Goal: Task Accomplishment & Management: Complete application form

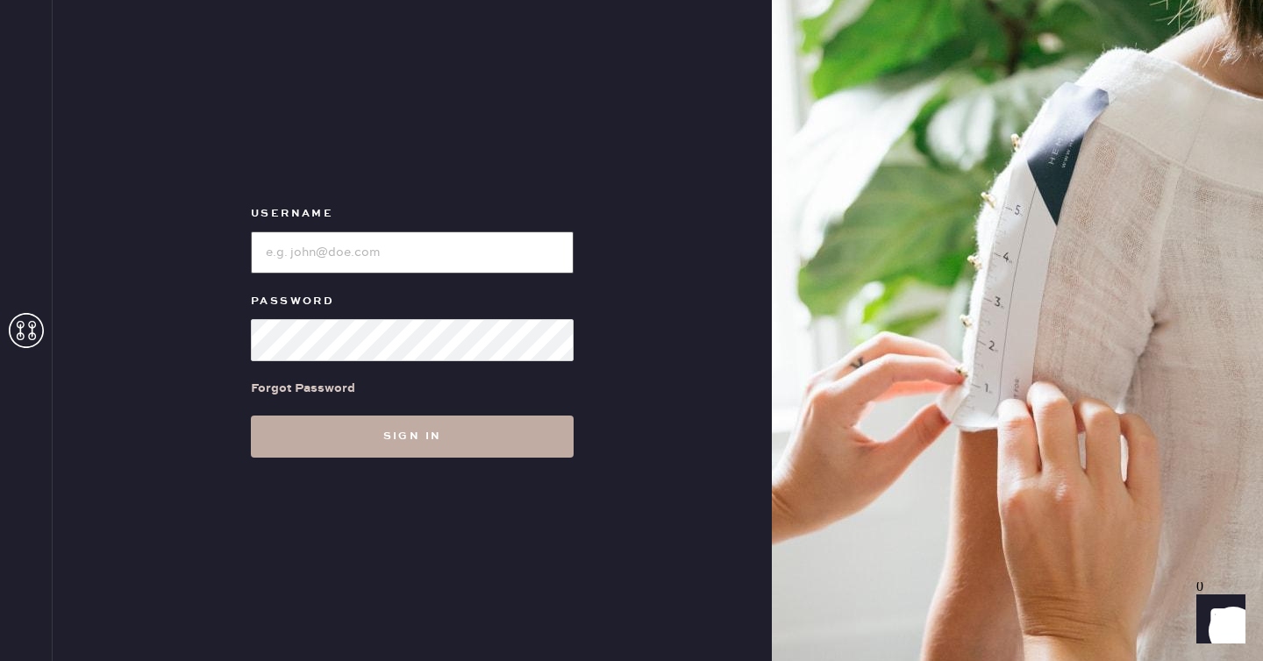
type input "reformationseattle"
click at [382, 450] on button "Sign in" at bounding box center [412, 437] width 323 height 42
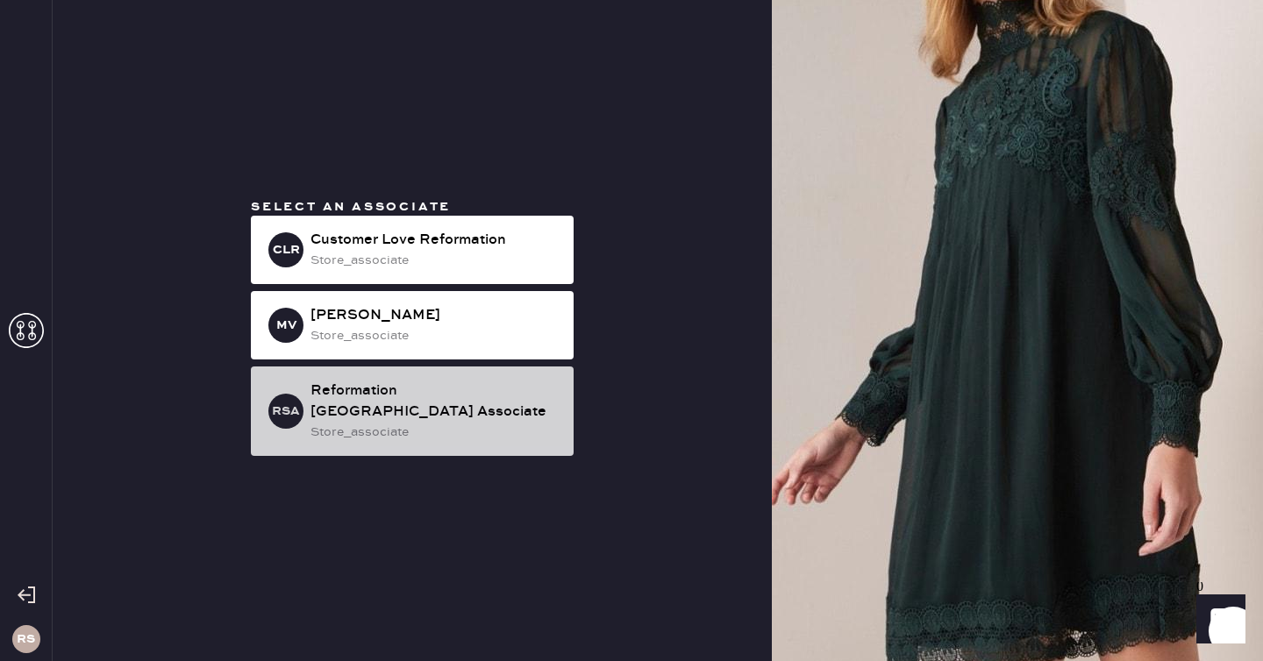
click at [403, 408] on div "Reformation [GEOGRAPHIC_DATA] Associate" at bounding box center [435, 402] width 249 height 42
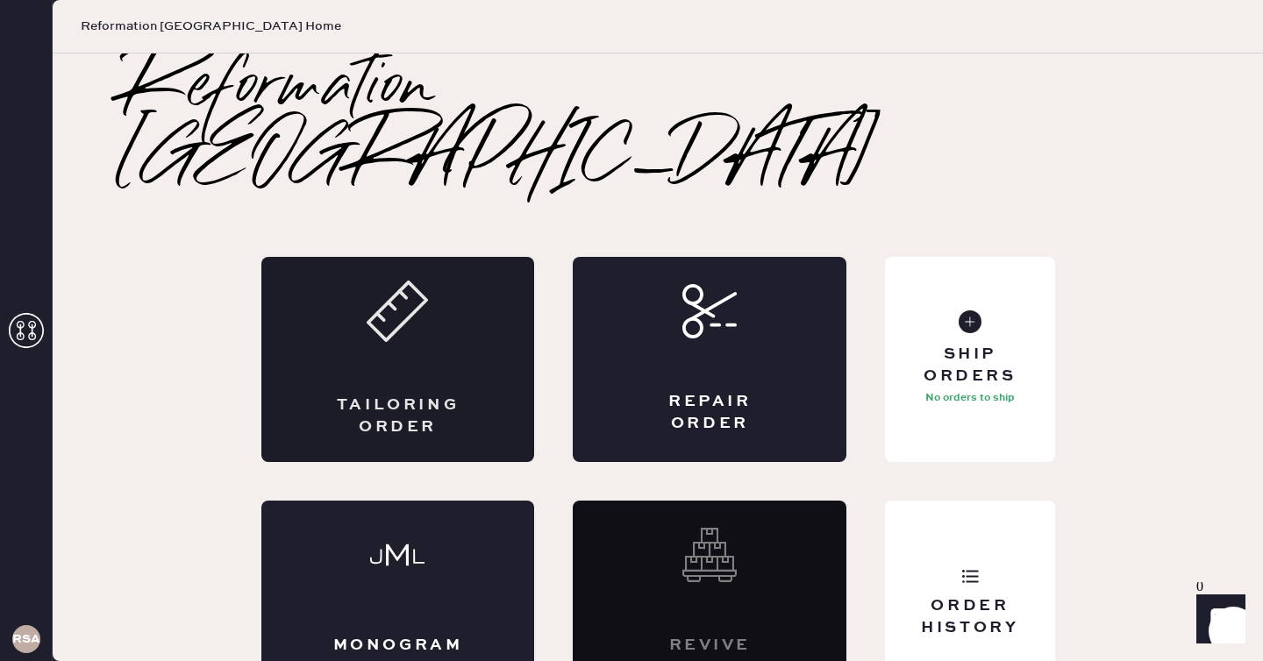
click at [392, 303] on div "Tailoring Order" at bounding box center [398, 359] width 274 height 205
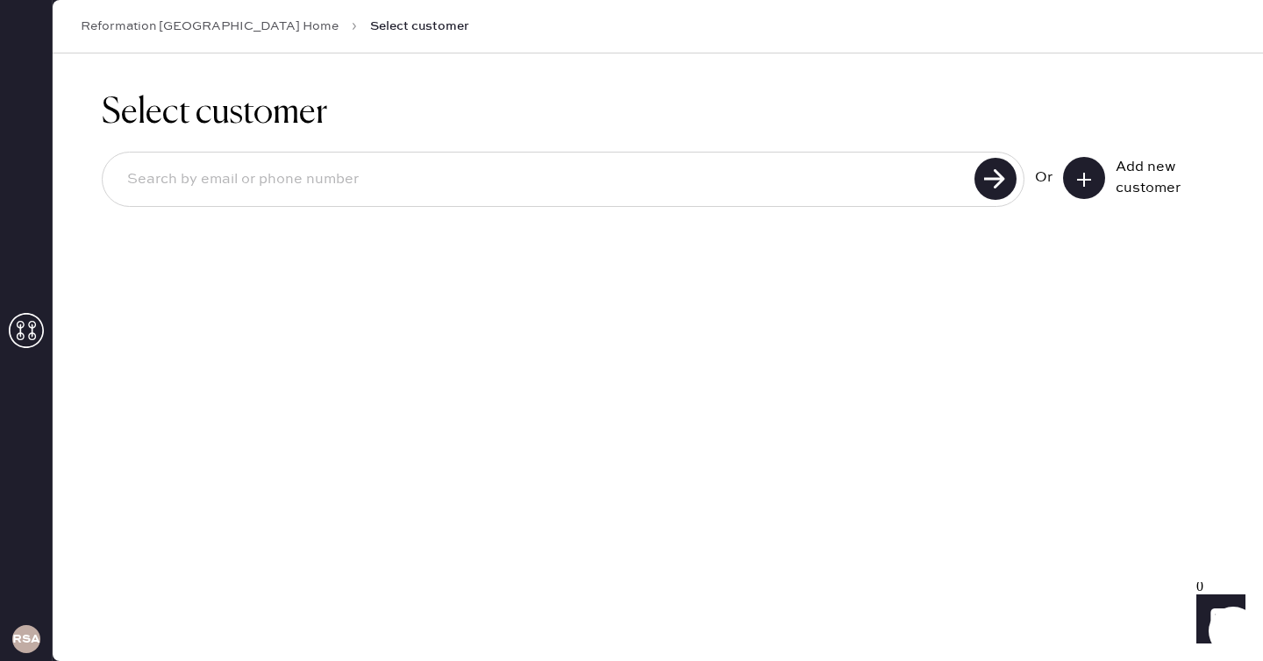
click at [926, 192] on input at bounding box center [541, 180] width 856 height 40
click at [1092, 172] on icon at bounding box center [1084, 180] width 18 height 18
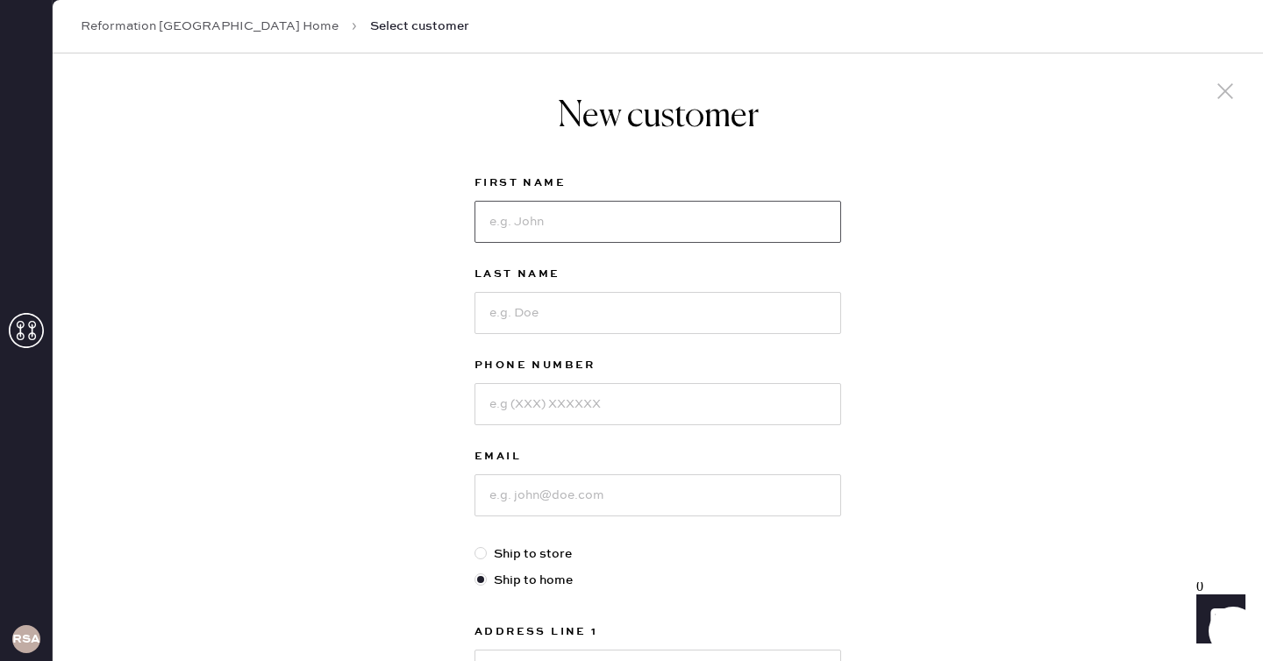
click at [557, 221] on input at bounding box center [658, 222] width 367 height 42
type input "[PERSON_NAME]"
click at [551, 304] on input at bounding box center [658, 313] width 367 height 42
type input "Rand"
click at [550, 384] on input at bounding box center [658, 404] width 367 height 42
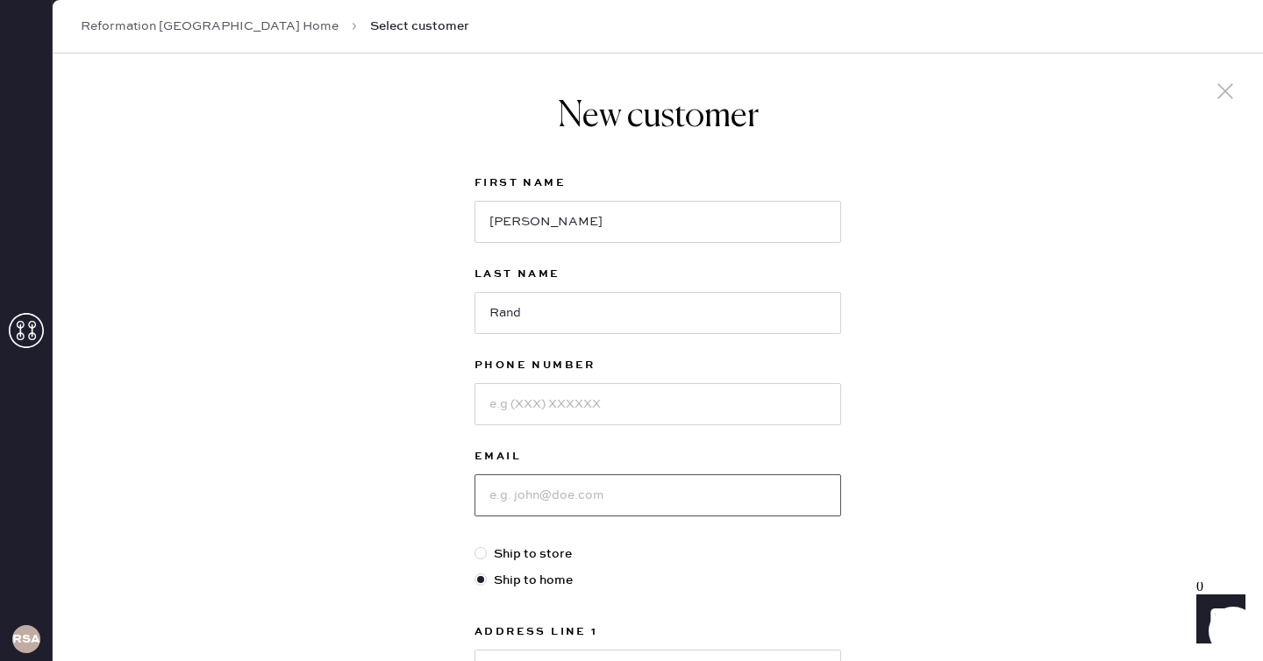
click at [513, 486] on input at bounding box center [658, 496] width 367 height 42
type input "[EMAIL_ADDRESS][DOMAIN_NAME]"
click at [596, 416] on input at bounding box center [658, 404] width 367 height 42
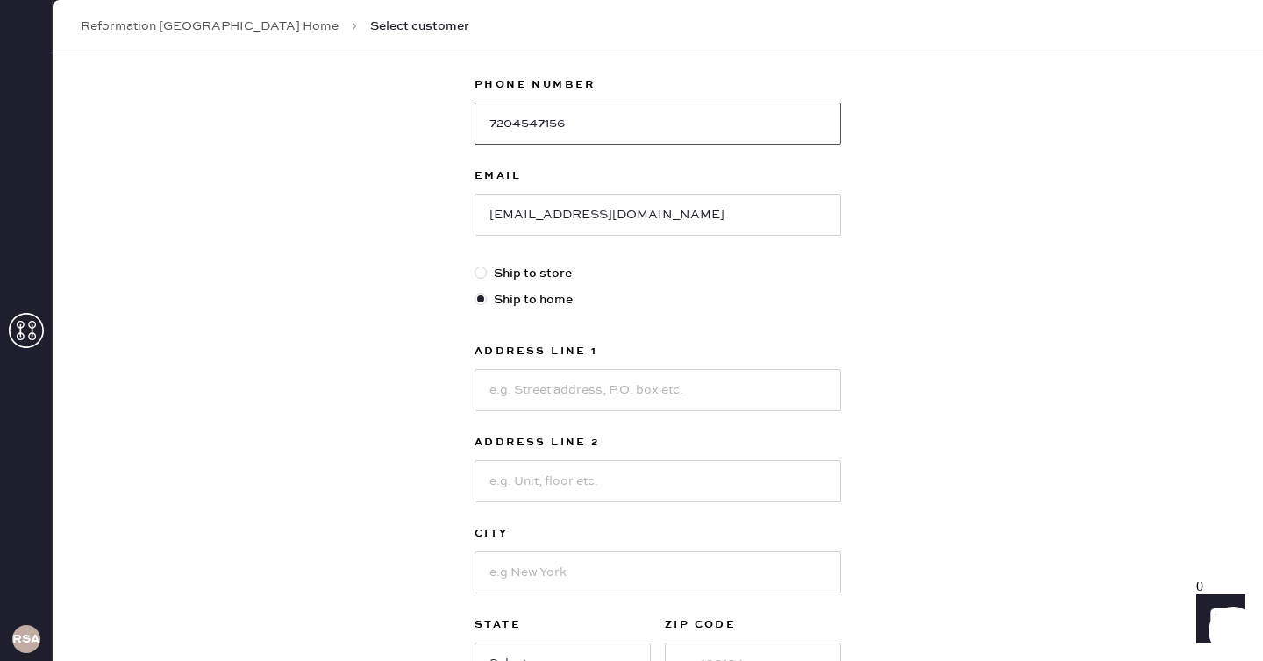
scroll to position [287, 0]
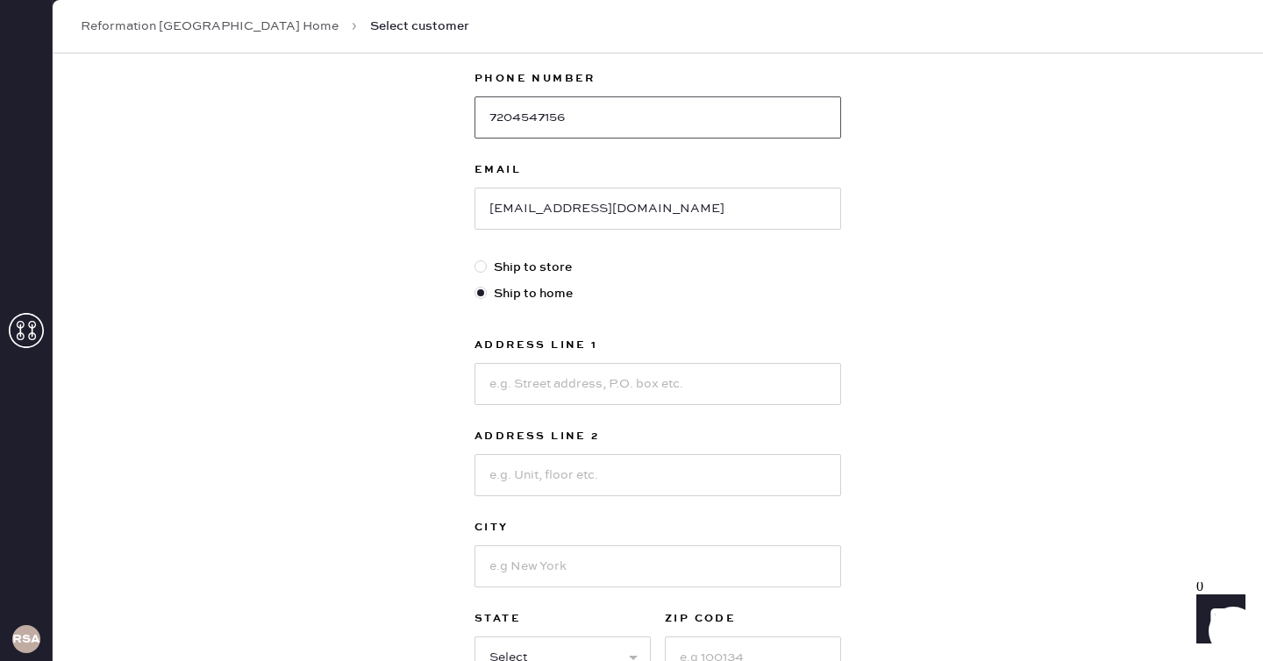
type input "7204547156"
click at [562, 391] on input at bounding box center [658, 384] width 367 height 42
type input "[STREET_ADDRESS]"
click at [553, 465] on input at bounding box center [658, 475] width 367 height 42
type input "Unit 303"
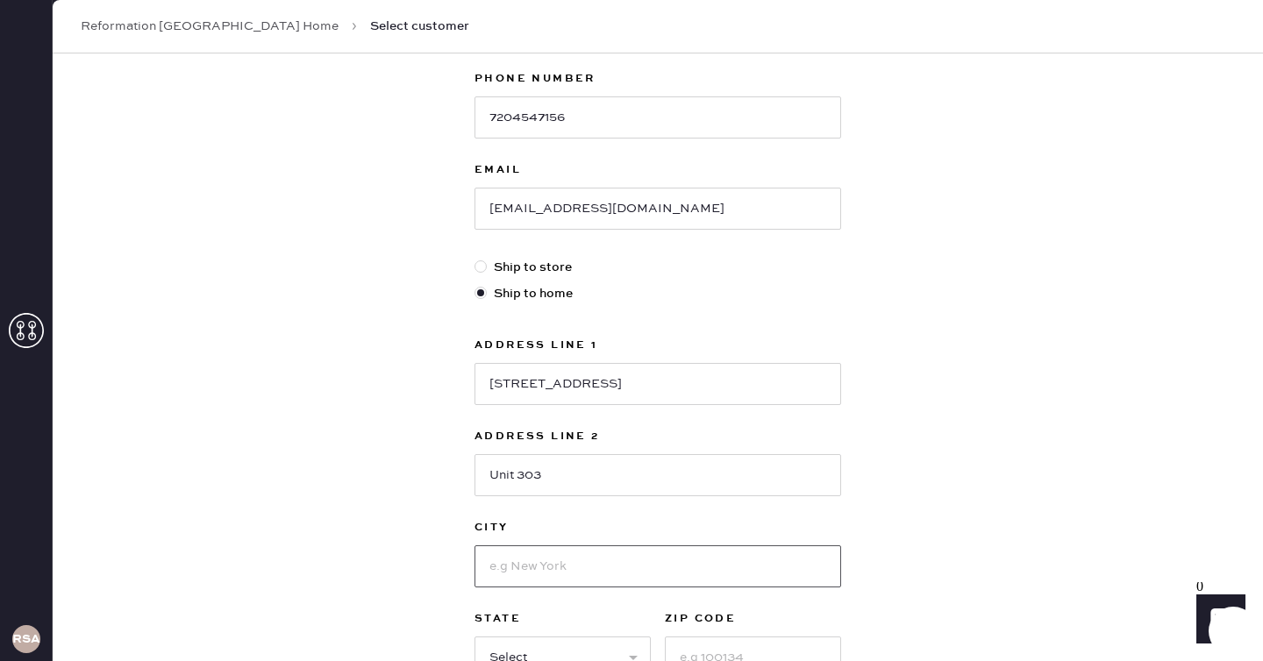
click at [561, 560] on input at bounding box center [658, 567] width 367 height 42
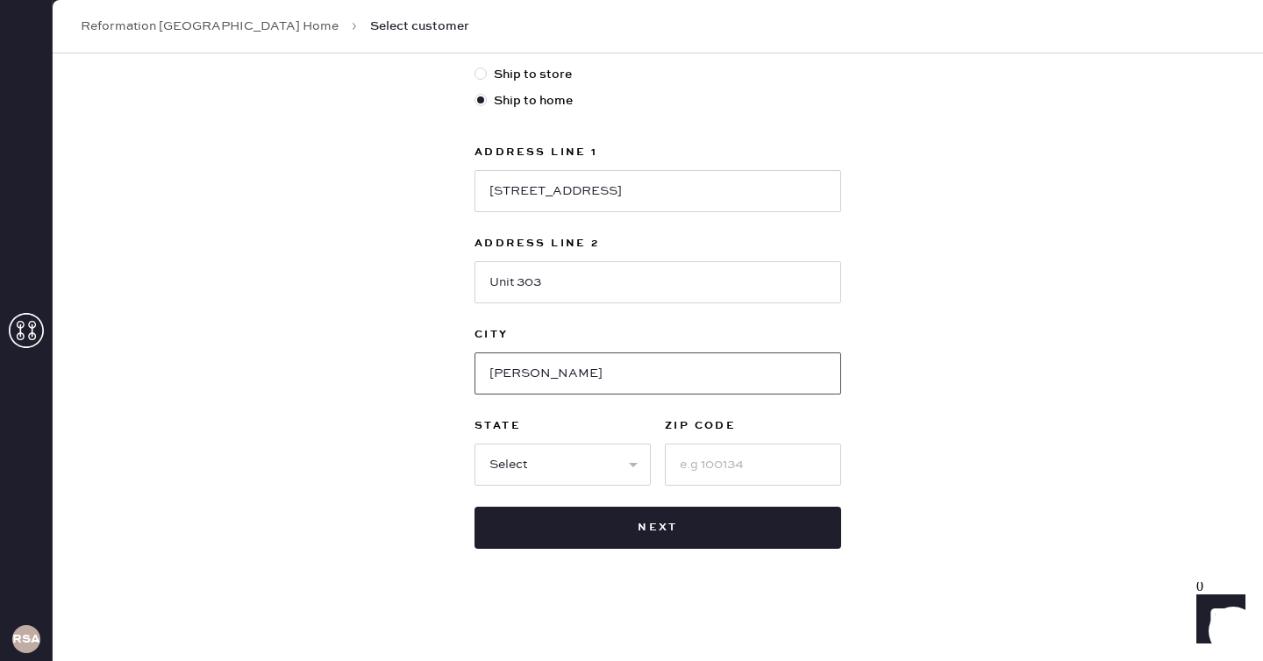
type input "[PERSON_NAME]"
click at [715, 464] on input at bounding box center [753, 465] width 176 height 42
type input "98033"
click at [581, 454] on select "Select AK AL AR AZ CA CO CT [GEOGRAPHIC_DATA] DE FL [GEOGRAPHIC_DATA] HI [GEOGR…" at bounding box center [563, 465] width 176 height 42
click at [475, 444] on select "Select AK AL AR AZ CA CO CT [GEOGRAPHIC_DATA] DE FL [GEOGRAPHIC_DATA] HI [GEOGR…" at bounding box center [563, 465] width 176 height 42
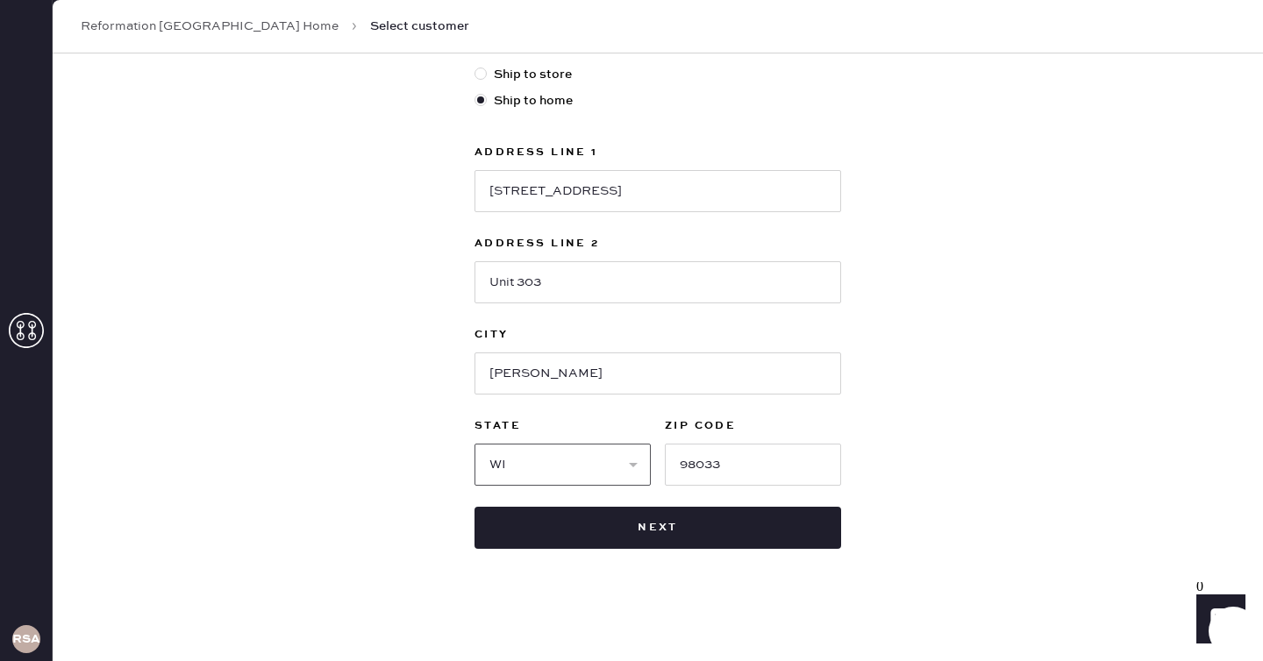
click at [588, 468] on select "Select AK AL AR AZ CA CO CT [GEOGRAPHIC_DATA] DE FL [GEOGRAPHIC_DATA] HI [GEOGR…" at bounding box center [563, 465] width 176 height 42
select select "WA"
click at [475, 444] on select "Select AK AL AR AZ CA CO CT [GEOGRAPHIC_DATA] DE FL [GEOGRAPHIC_DATA] HI [GEOGR…" at bounding box center [563, 465] width 176 height 42
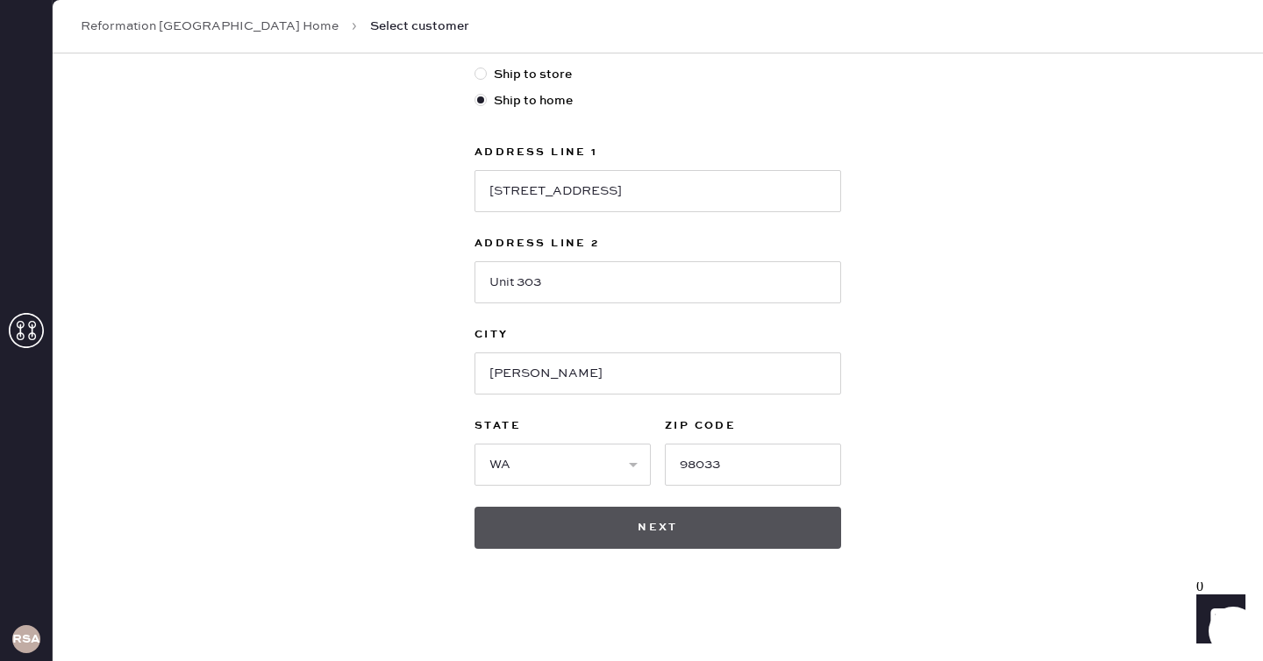
click at [649, 524] on button "Next" at bounding box center [658, 528] width 367 height 42
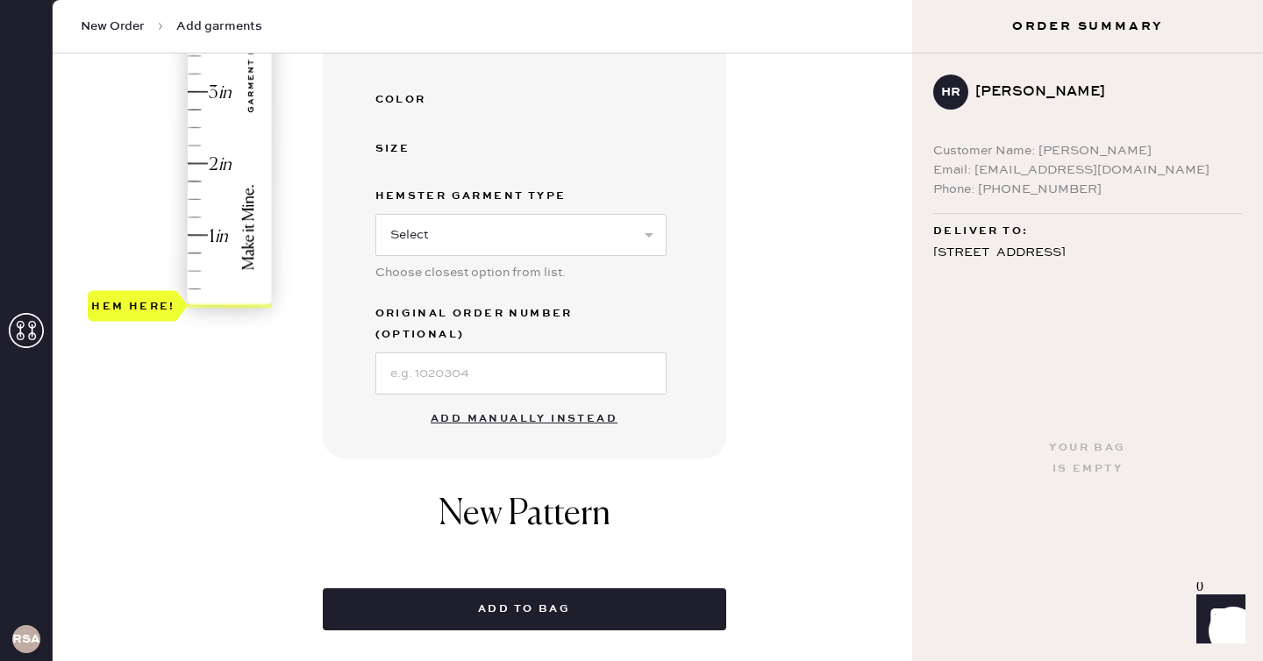
scroll to position [461, 0]
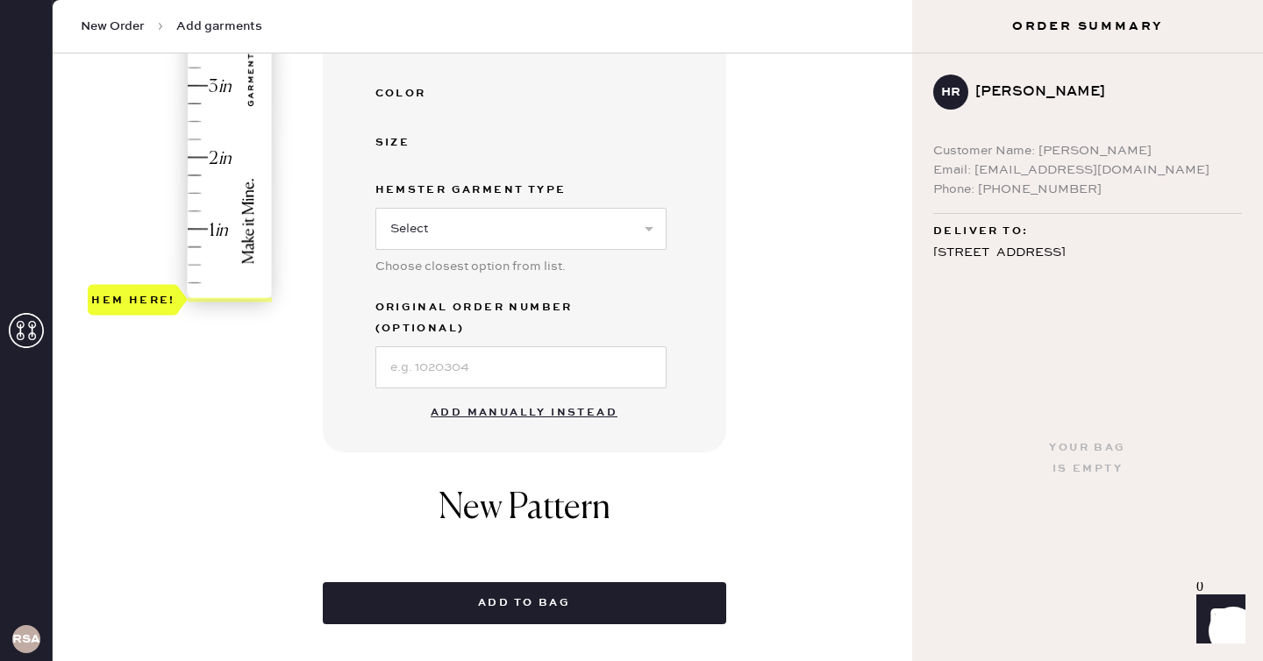
click at [561, 396] on button "Add manually instead" at bounding box center [524, 413] width 208 height 35
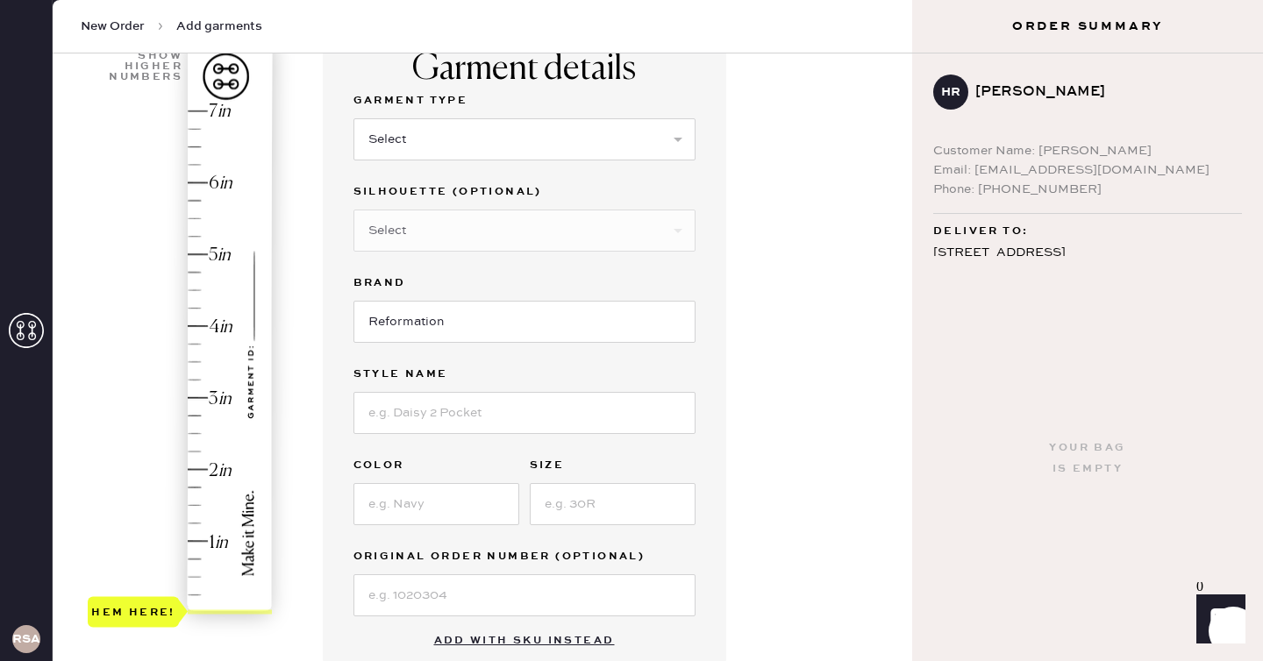
scroll to position [0, 0]
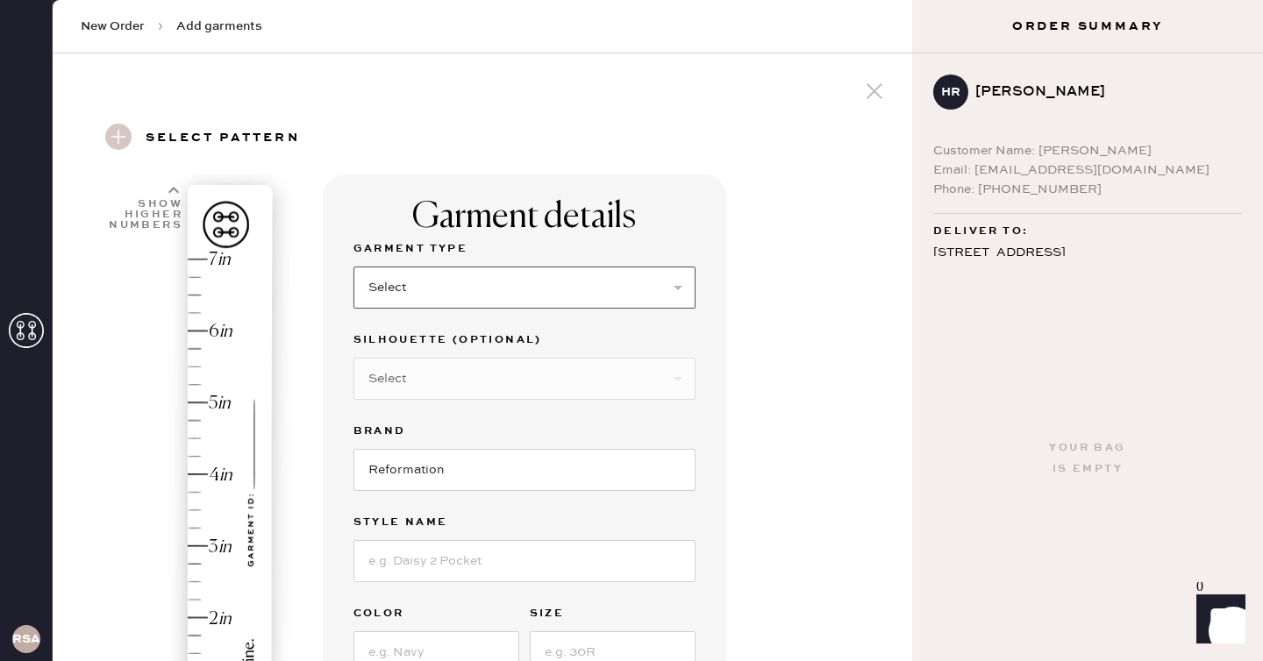
click at [436, 289] on select "Select Basic Skirt Jeans Leggings Pants Shorts Basic Sleeved Dress Basic Sleeve…" at bounding box center [524, 288] width 342 height 42
select select "7"
click at [353, 267] on select "Select Basic Skirt Jeans Leggings Pants Shorts Basic Sleeved Dress Basic Sleeve…" at bounding box center [524, 288] width 342 height 42
click at [440, 546] on input at bounding box center [524, 561] width 342 height 42
type input "Tripoli Dress"
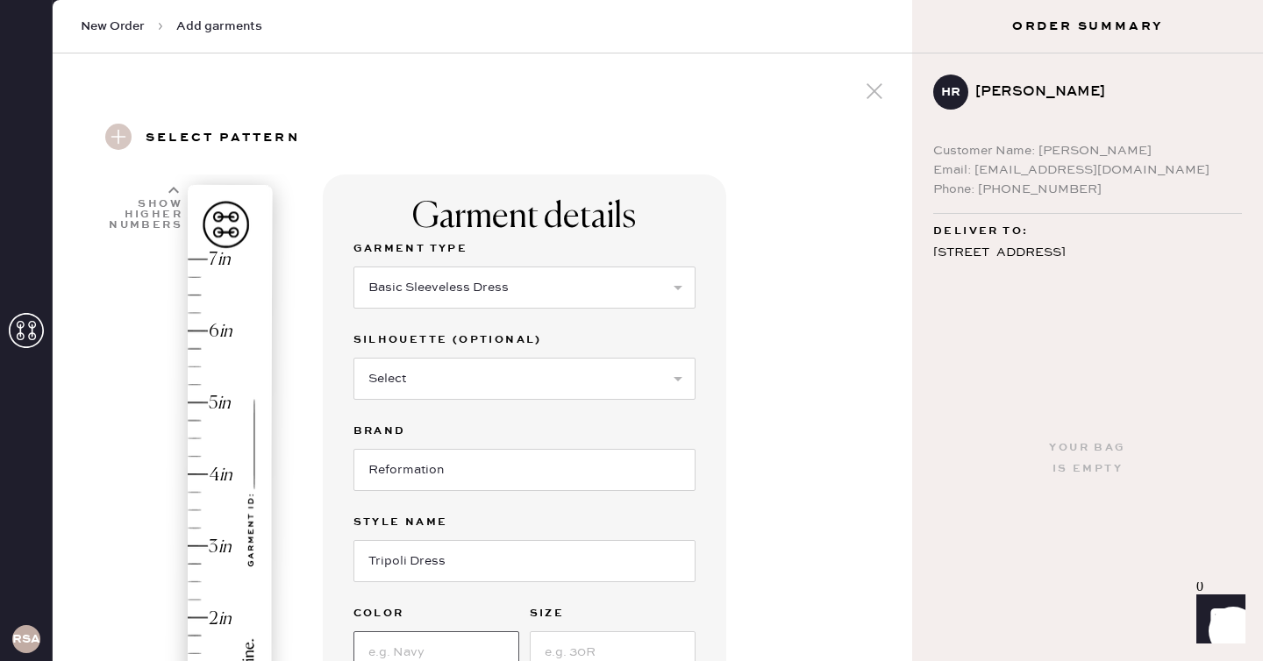
click at [403, 657] on input at bounding box center [436, 653] width 166 height 42
type input "Selene"
click at [601, 649] on input at bounding box center [613, 653] width 166 height 42
type input "8"
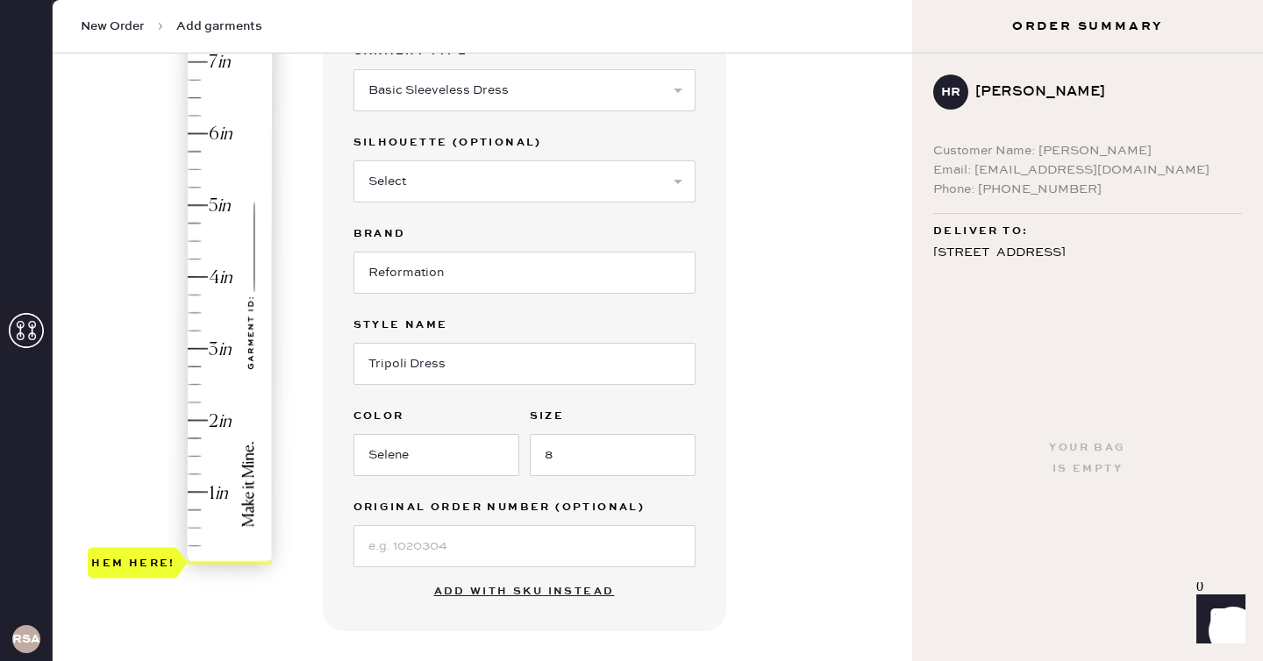
scroll to position [204, 0]
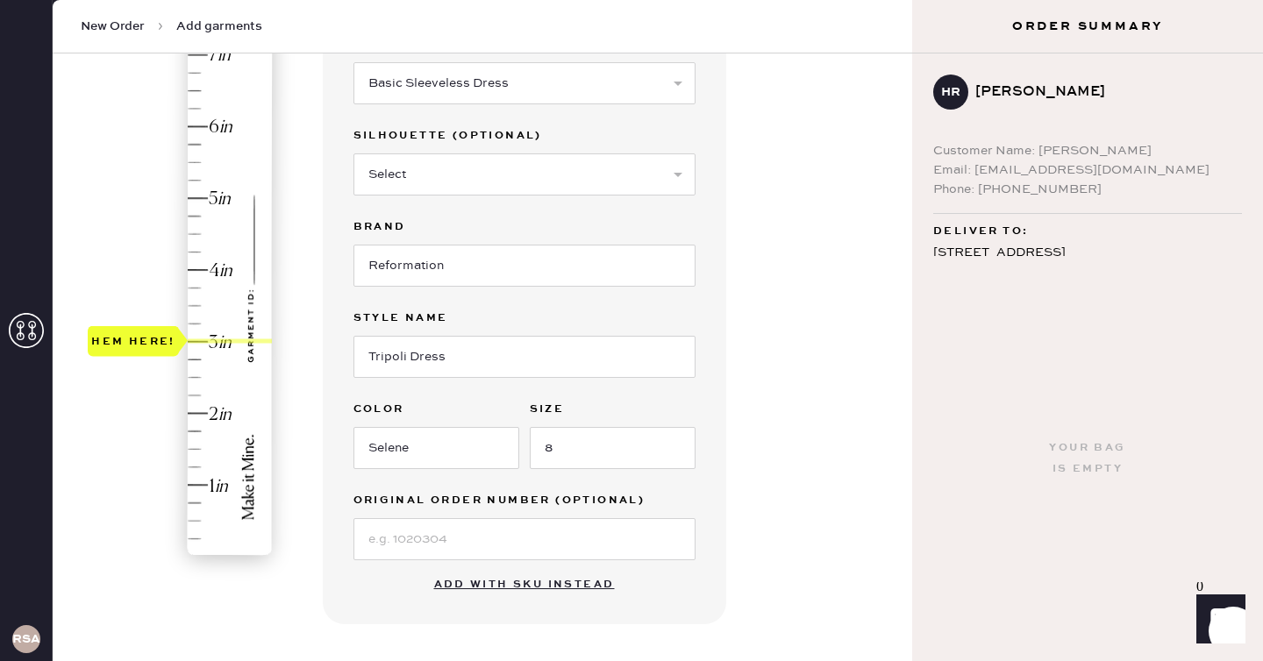
type input "5.5"
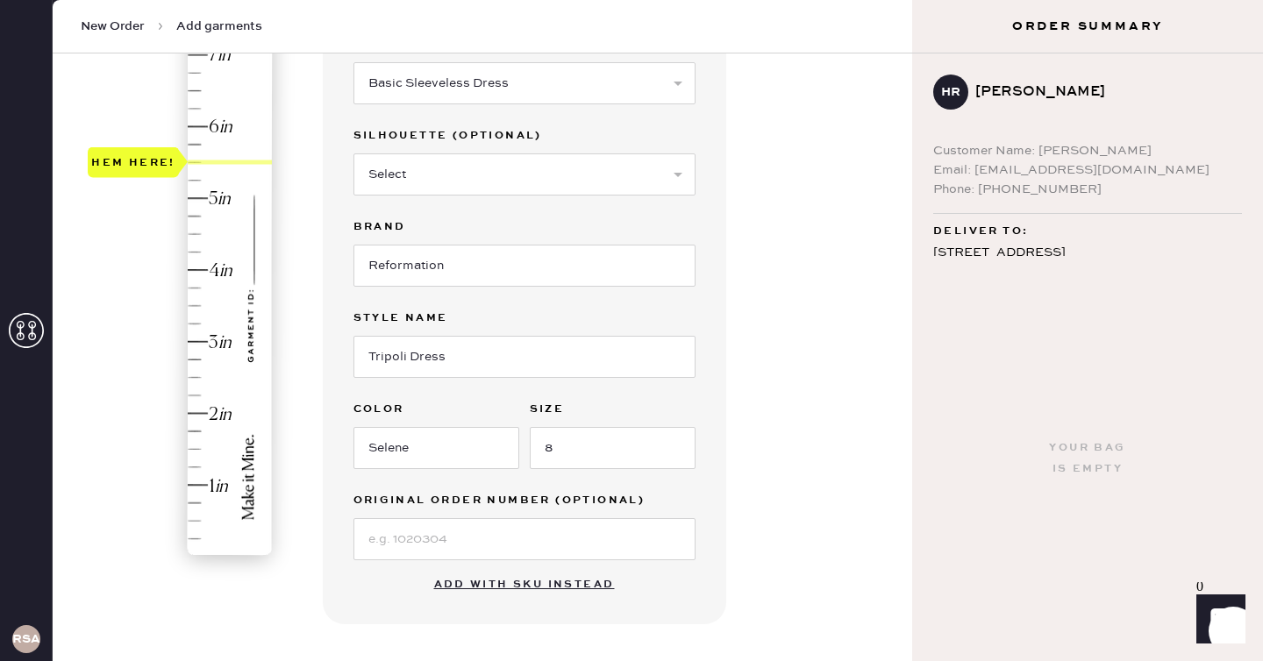
drag, startPoint x: 132, startPoint y: 556, endPoint x: 172, endPoint y: 168, distance: 389.7
click at [172, 168] on div "Hem here!" at bounding box center [133, 162] width 84 height 21
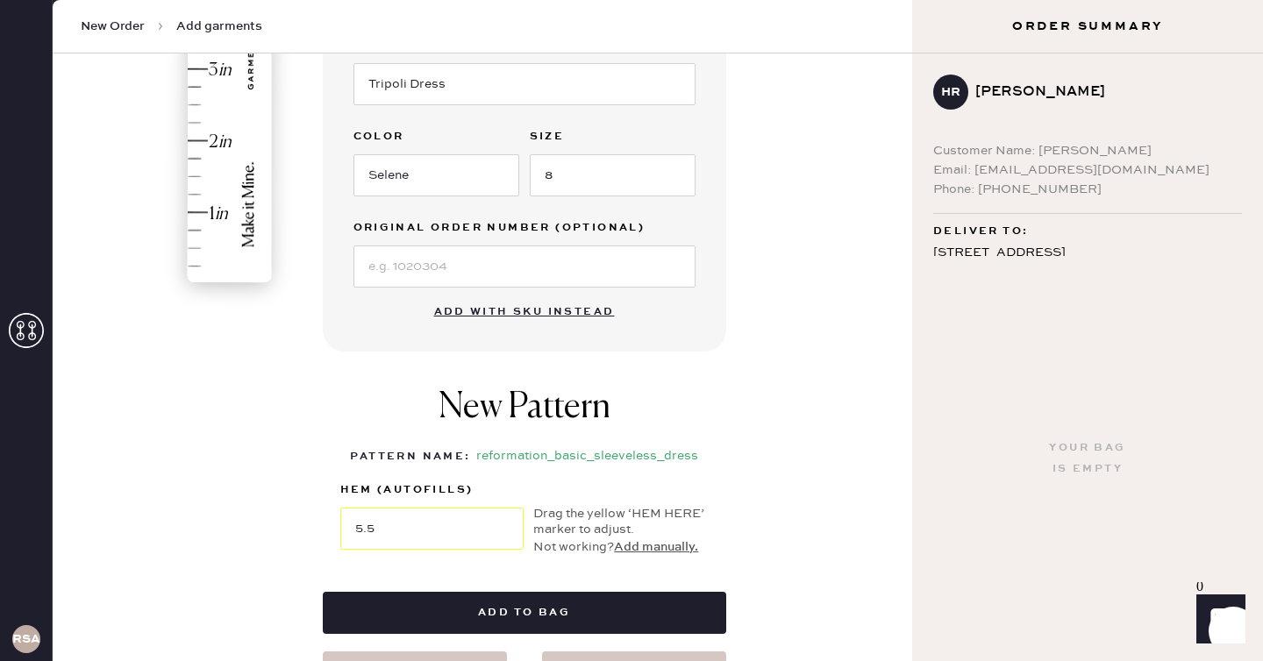
scroll to position [491, 0]
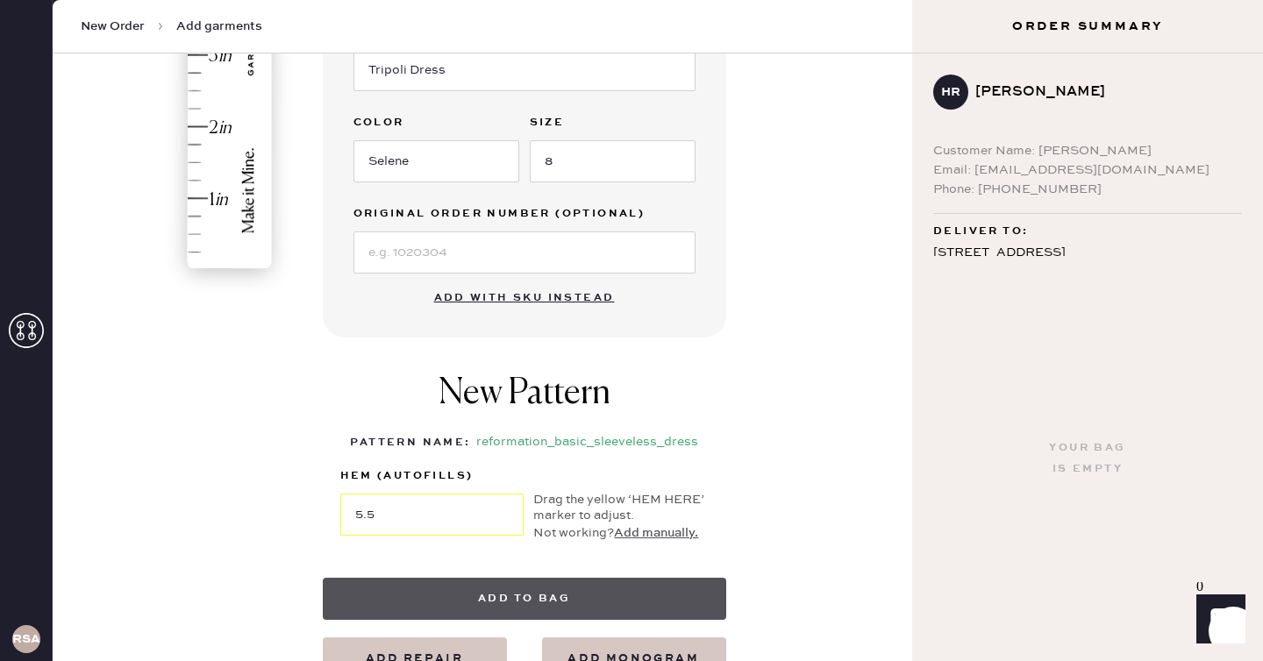
click at [515, 589] on button "Add to bag" at bounding box center [524, 599] width 403 height 42
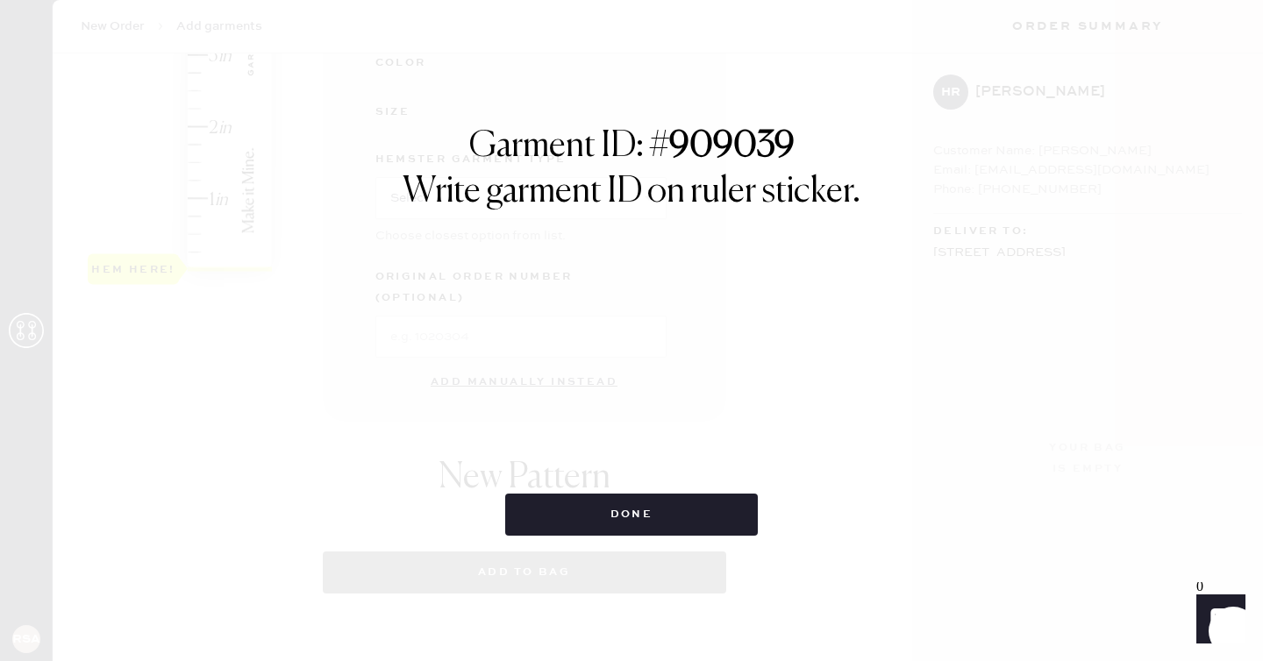
select select "7"
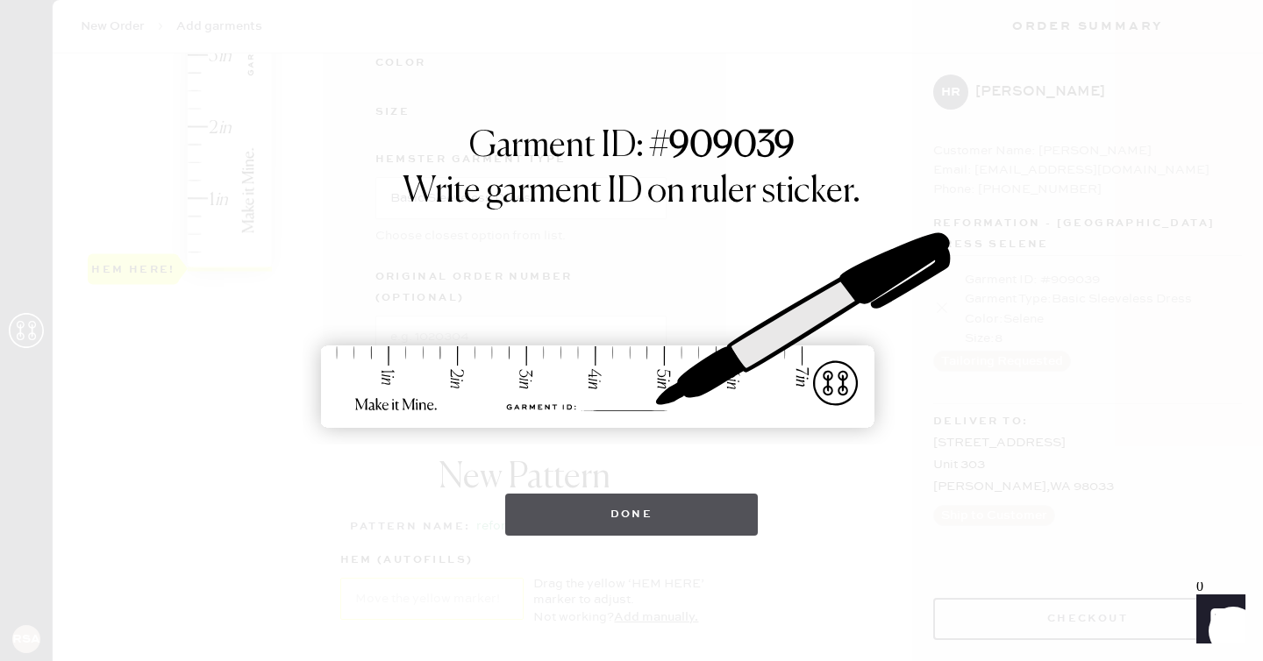
click at [656, 502] on button "Done" at bounding box center [632, 515] width 254 height 42
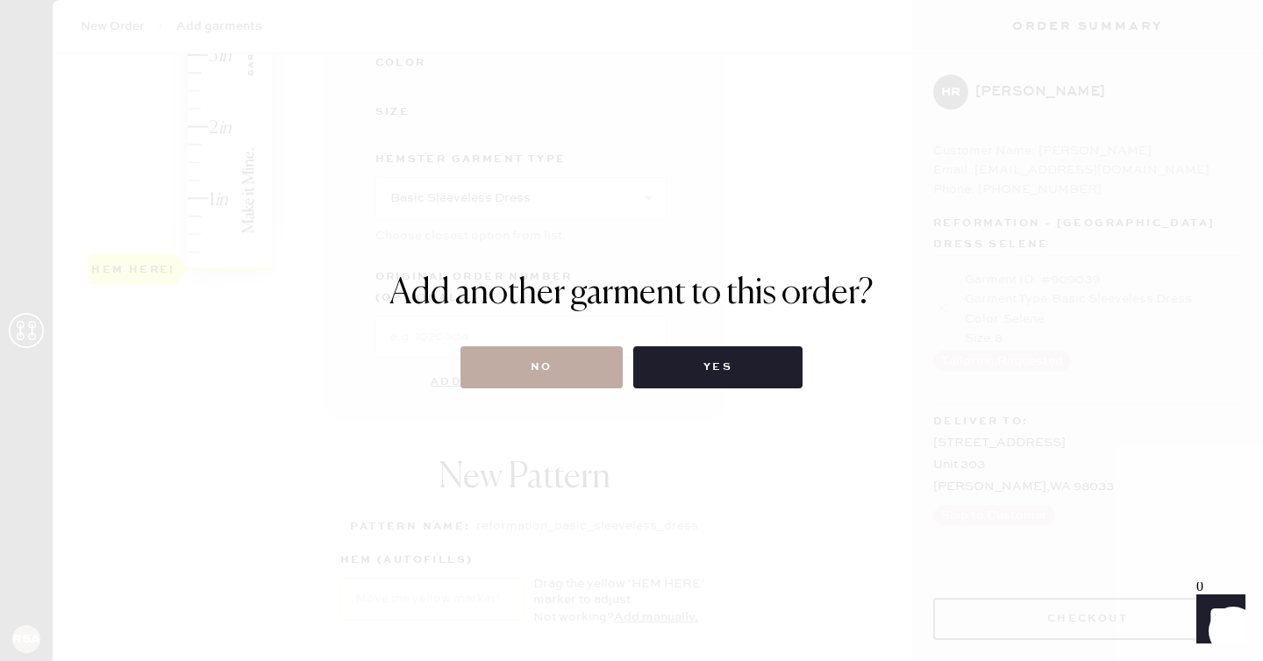
click at [571, 375] on button "No" at bounding box center [542, 367] width 162 height 42
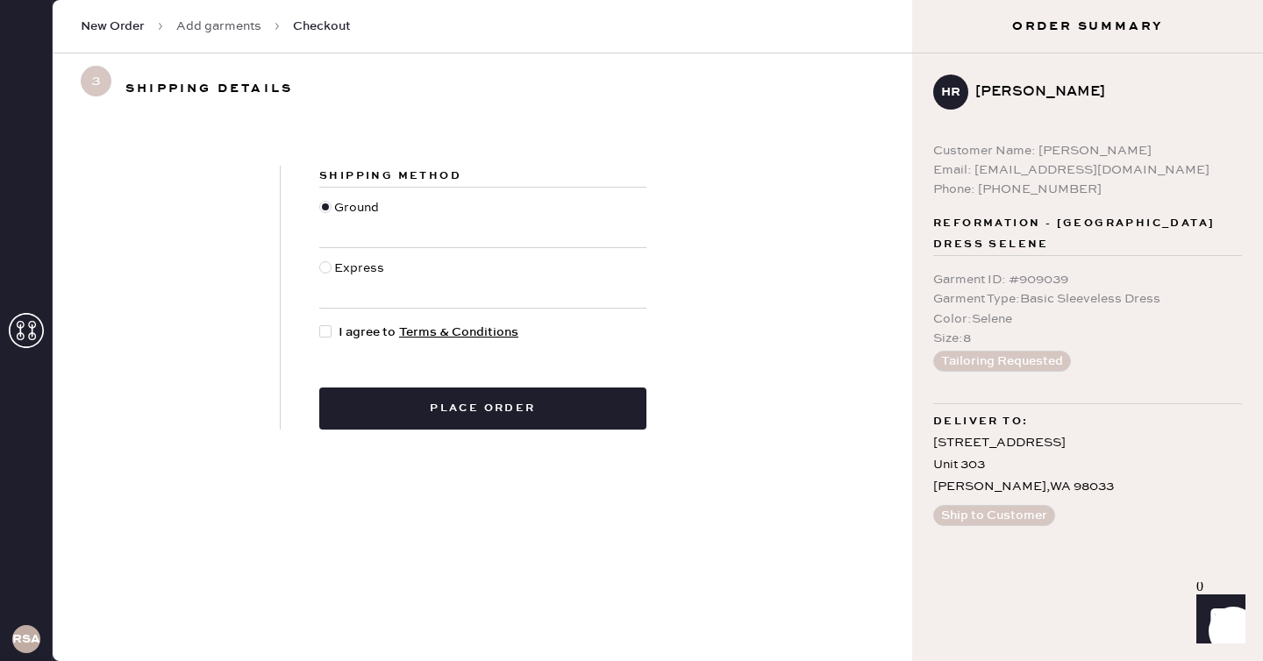
click at [361, 334] on span "I agree to Terms & Conditions" at bounding box center [429, 332] width 180 height 19
click at [320, 324] on input "I agree to Terms & Conditions" at bounding box center [319, 323] width 1 height 1
checkbox input "true"
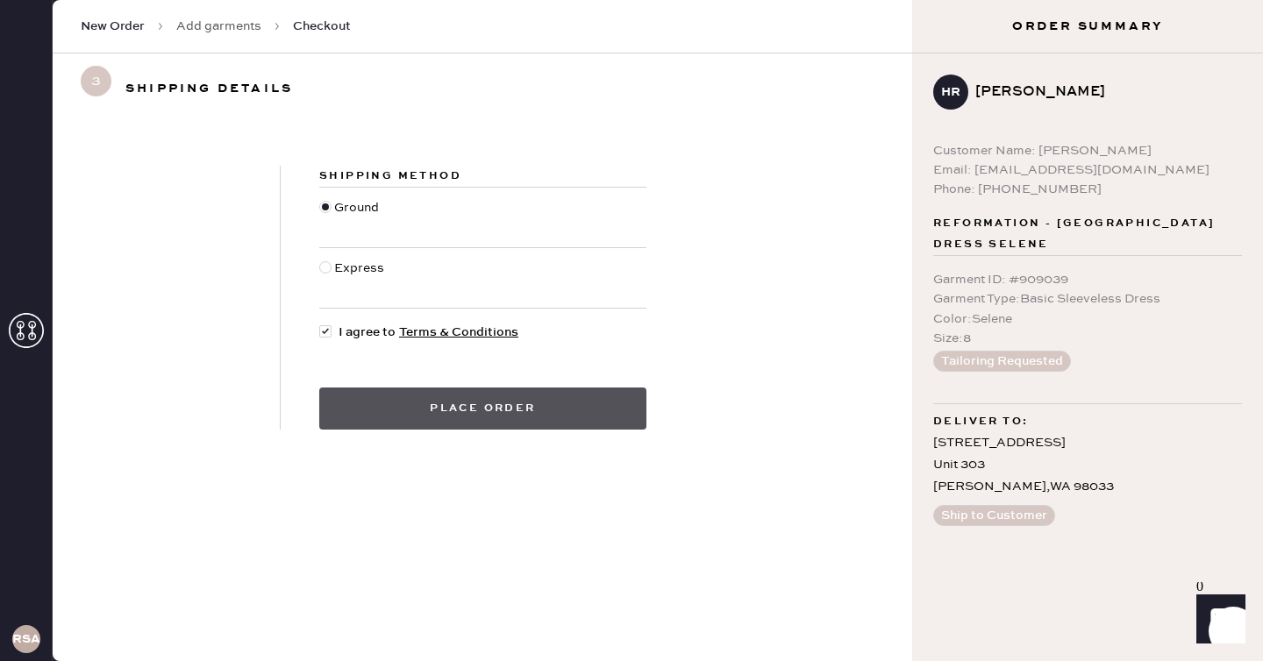
click at [411, 406] on button "Place order" at bounding box center [482, 409] width 327 height 42
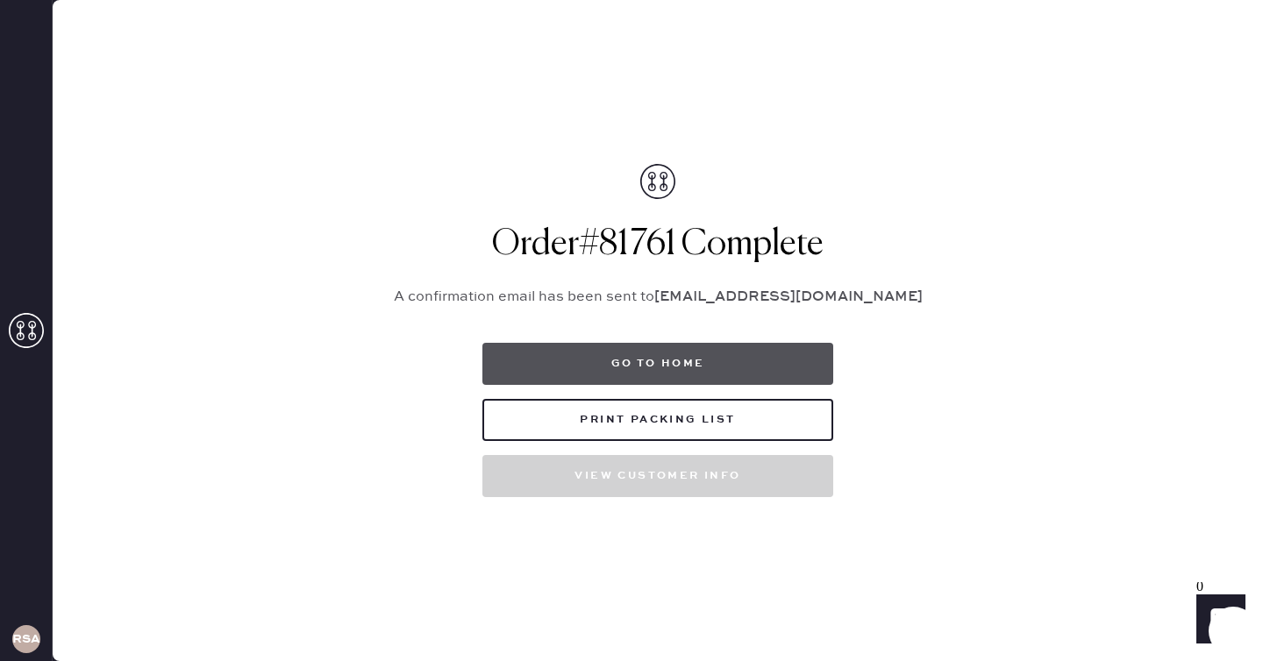
click at [579, 356] on button "Go to home" at bounding box center [657, 364] width 351 height 42
